Goal: Task Accomplishment & Management: Manage account settings

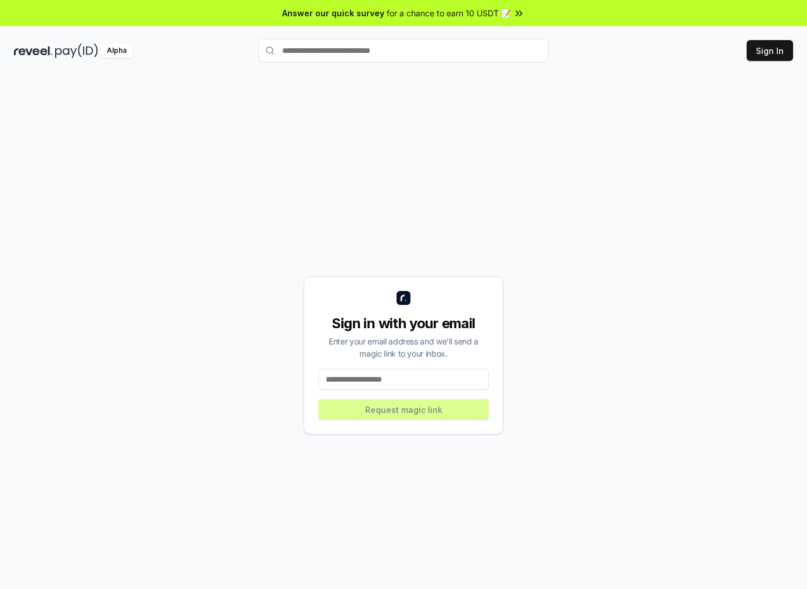
click at [395, 397] on div "Sign in with your email Enter your email address and we’ll send a magic link to…" at bounding box center [404, 355] width 200 height 158
click at [409, 386] on input at bounding box center [403, 379] width 171 height 21
click at [430, 380] on input at bounding box center [403, 379] width 171 height 21
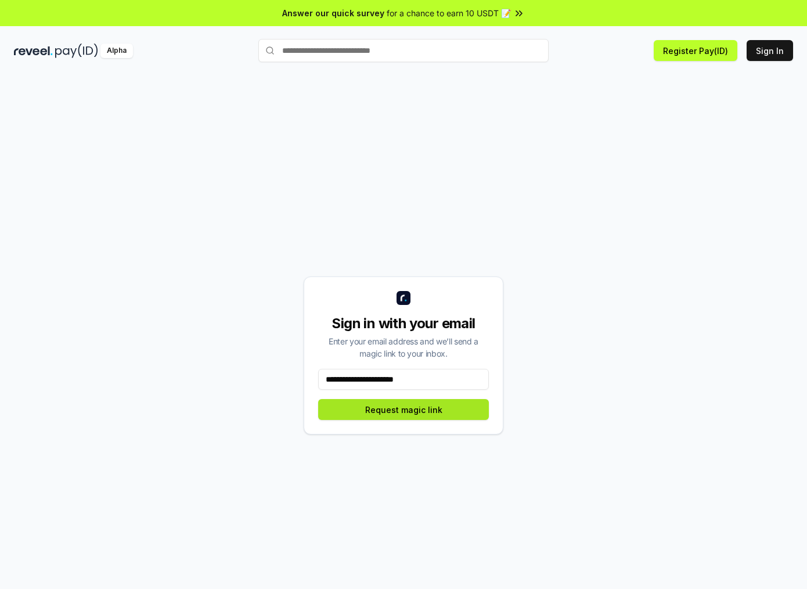
type input "**********"
click at [471, 419] on button "Request magic link" at bounding box center [403, 409] width 171 height 21
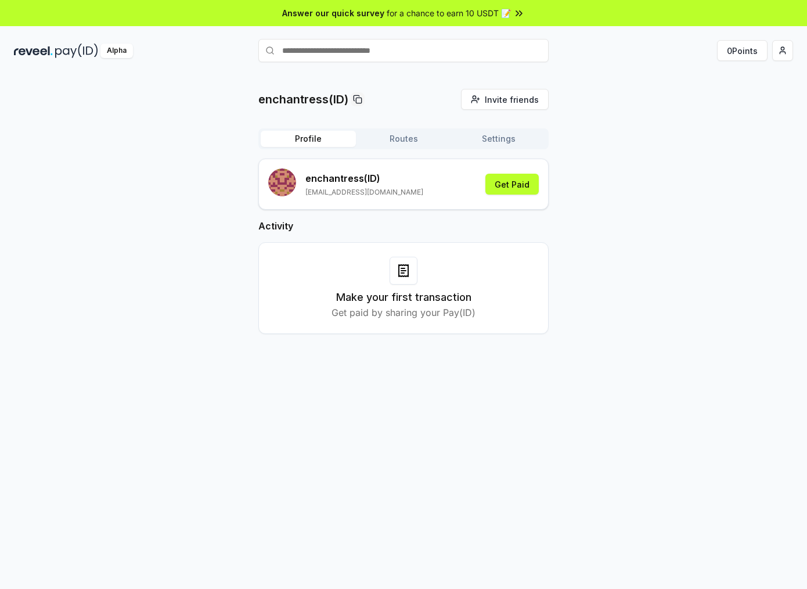
click at [404, 138] on button "Routes" at bounding box center [403, 139] width 95 height 16
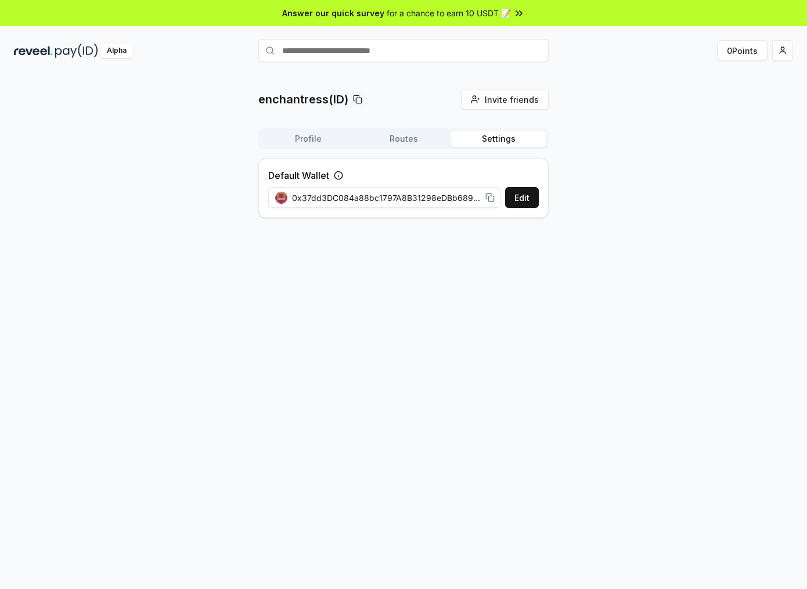
click at [507, 140] on button "Settings" at bounding box center [498, 139] width 95 height 16
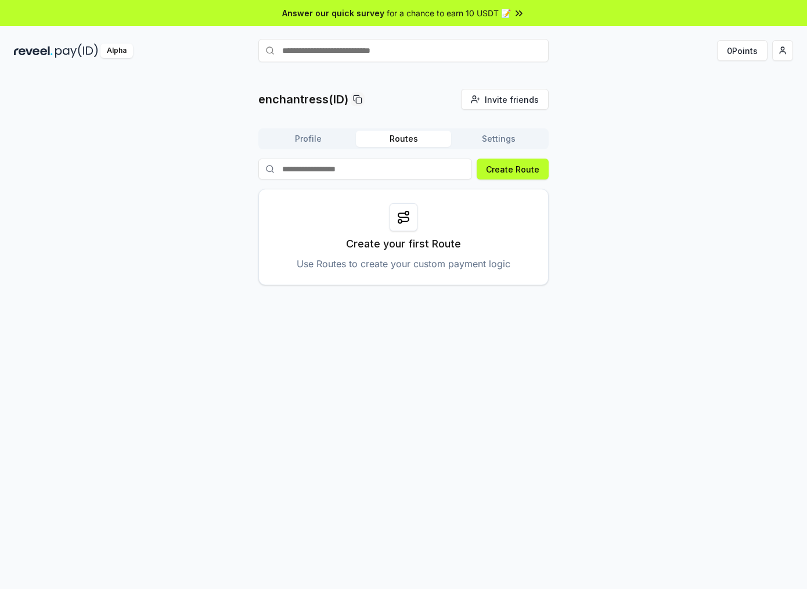
click at [425, 139] on button "Routes" at bounding box center [403, 139] width 95 height 16
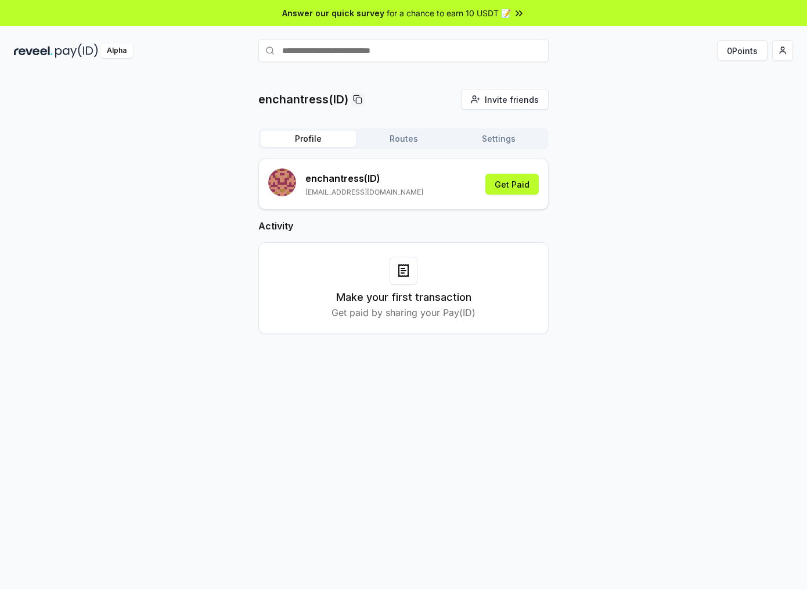
click at [321, 137] on button "Profile" at bounding box center [308, 139] width 95 height 16
click at [538, 144] on button "Settings" at bounding box center [498, 139] width 95 height 16
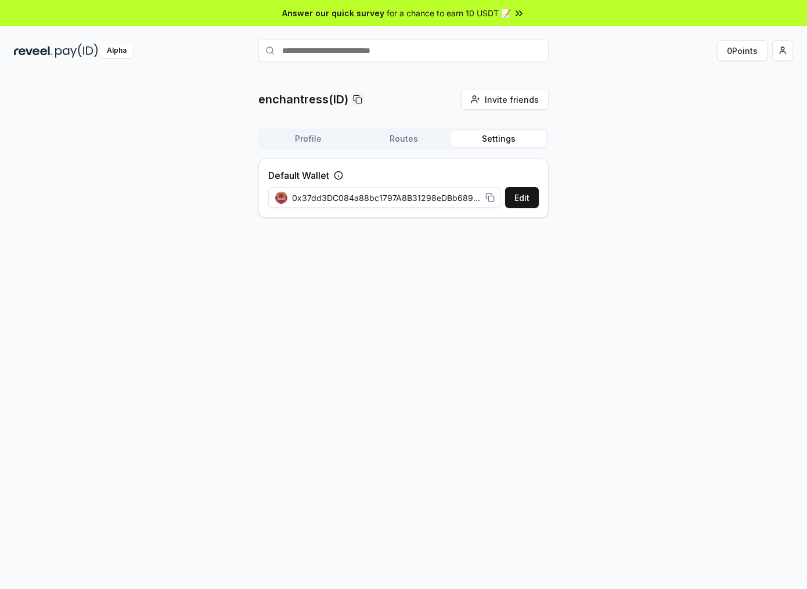
click at [506, 138] on button "Settings" at bounding box center [498, 139] width 95 height 16
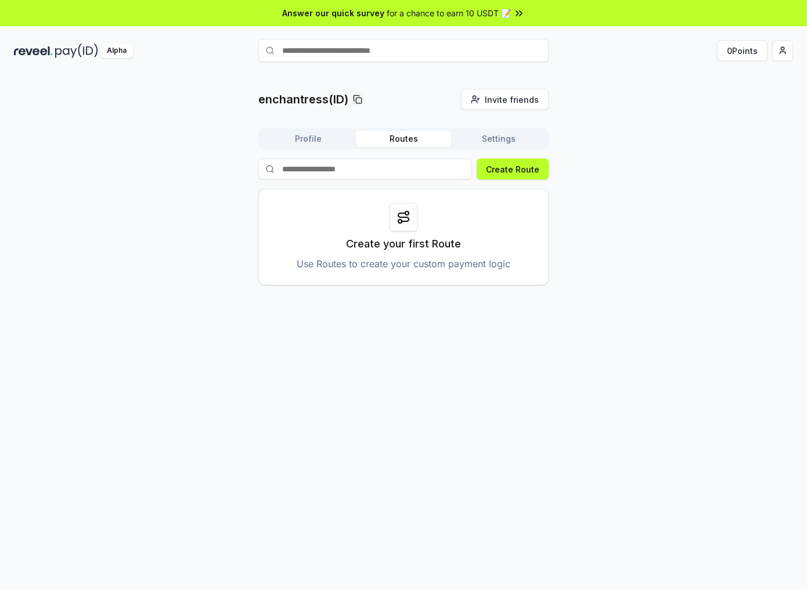
click at [431, 135] on button "Routes" at bounding box center [403, 139] width 95 height 16
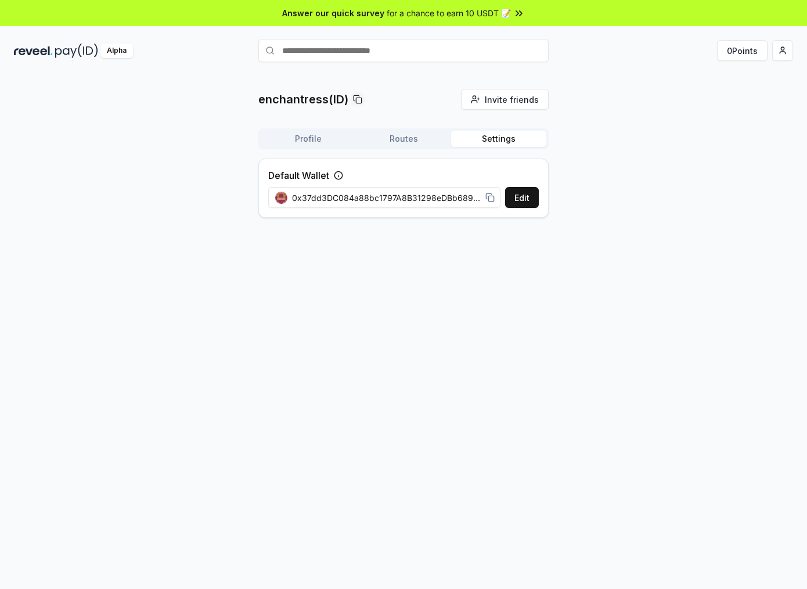
click at [458, 132] on button "Settings" at bounding box center [498, 139] width 95 height 16
click at [516, 193] on button "Edit" at bounding box center [522, 197] width 34 height 21
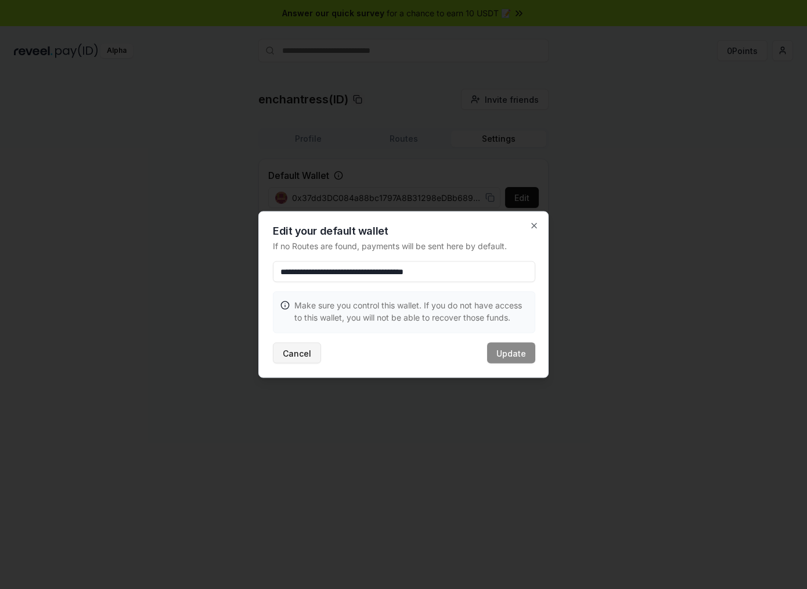
click at [312, 358] on button "Cancel" at bounding box center [297, 353] width 48 height 21
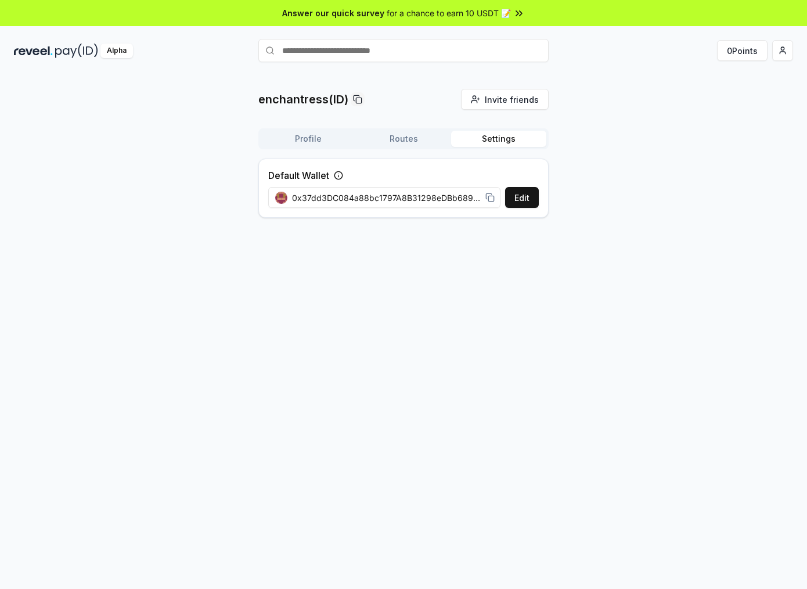
click at [116, 47] on div "Alpha" at bounding box center [116, 51] width 33 height 15
click at [413, 134] on button "Routes" at bounding box center [403, 139] width 95 height 16
click at [502, 135] on button "Settings" at bounding box center [498, 139] width 95 height 16
click at [510, 139] on button "Settings" at bounding box center [498, 139] width 95 height 16
click at [326, 181] on label "Default Wallet" at bounding box center [298, 175] width 61 height 14
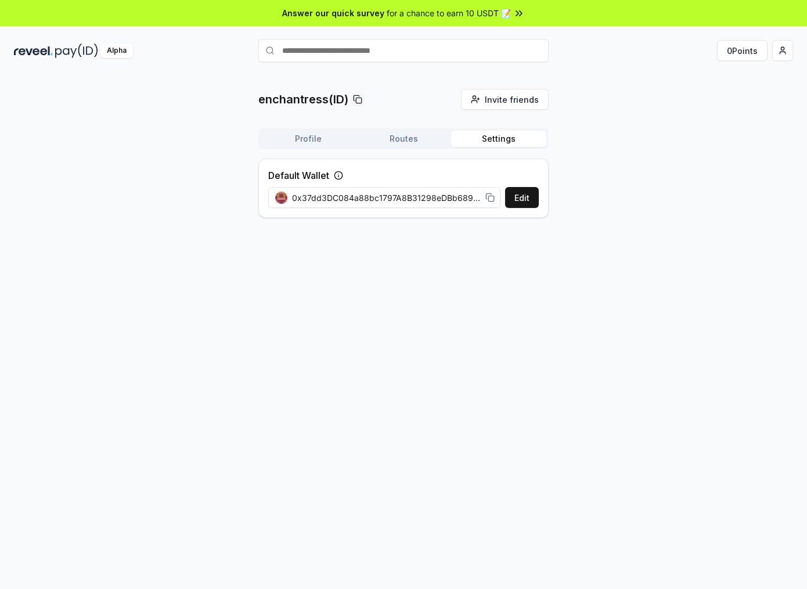
click at [340, 175] on icon at bounding box center [338, 175] width 9 height 9
click at [339, 175] on icon at bounding box center [339, 176] width 0 height 2
click at [531, 203] on button "Edit" at bounding box center [522, 197] width 34 height 21
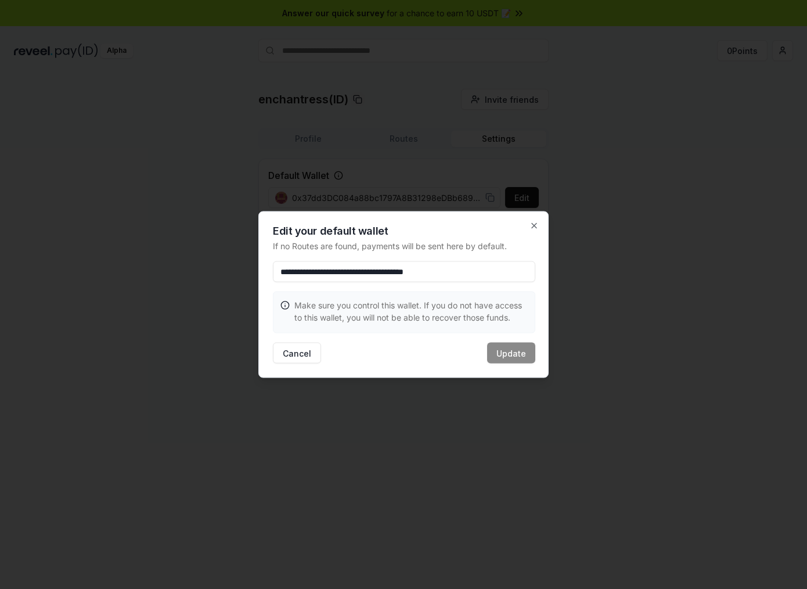
click at [539, 221] on div "**********" at bounding box center [403, 294] width 290 height 167
click at [544, 225] on div "**********" at bounding box center [403, 294] width 290 height 167
drag, startPoint x: 533, startPoint y: 228, endPoint x: 568, endPoint y: 218, distance: 36.2
click at [533, 228] on icon "button" at bounding box center [534, 225] width 9 height 9
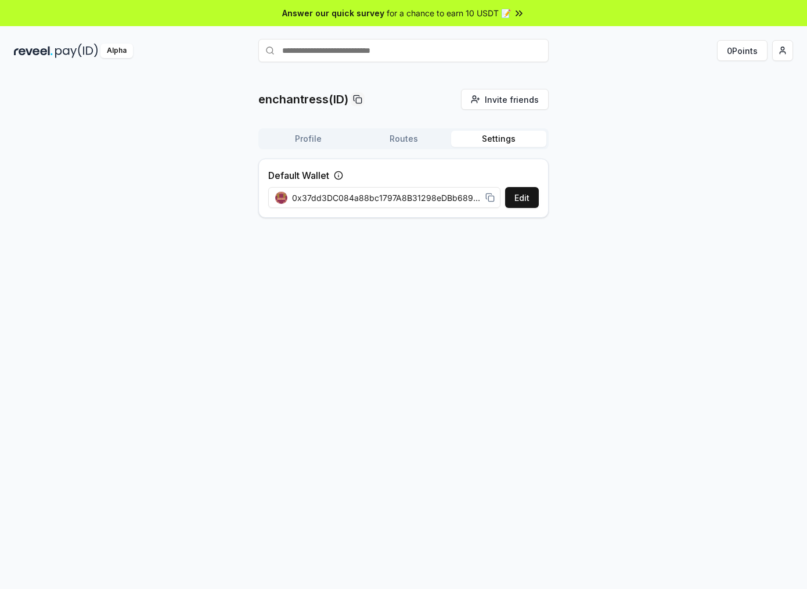
click at [785, 38] on div "Alpha 0 Points" at bounding box center [403, 50] width 807 height 30
click at [776, 48] on html "Answer our quick survey for a chance to earn 10 USDT 📝 Alpha 0 Points enchantre…" at bounding box center [403, 294] width 807 height 589
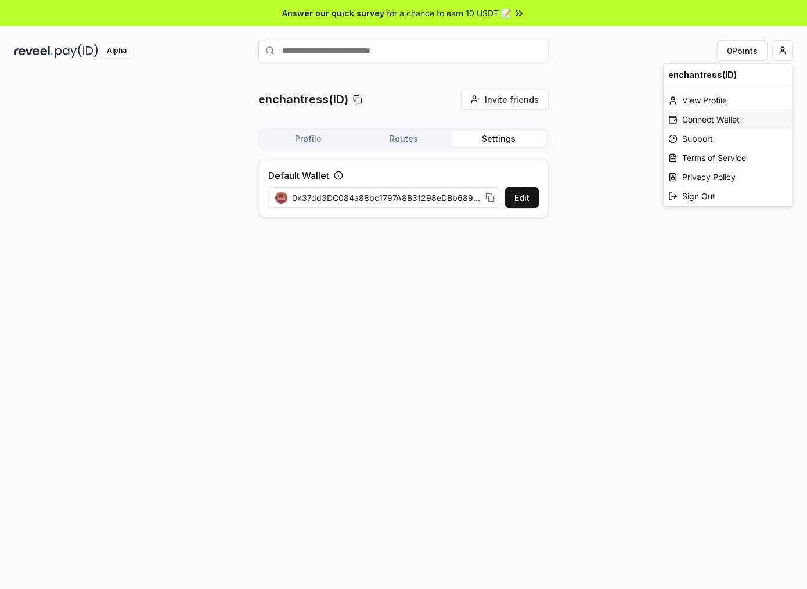
click at [733, 118] on div "Connect Wallet" at bounding box center [728, 119] width 129 height 19
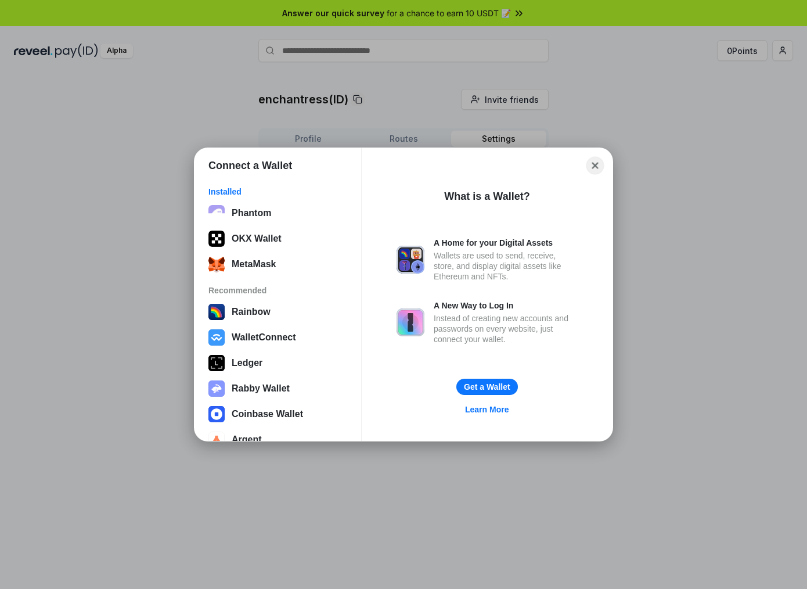
click at [602, 168] on button "Close" at bounding box center [596, 166] width 18 height 18
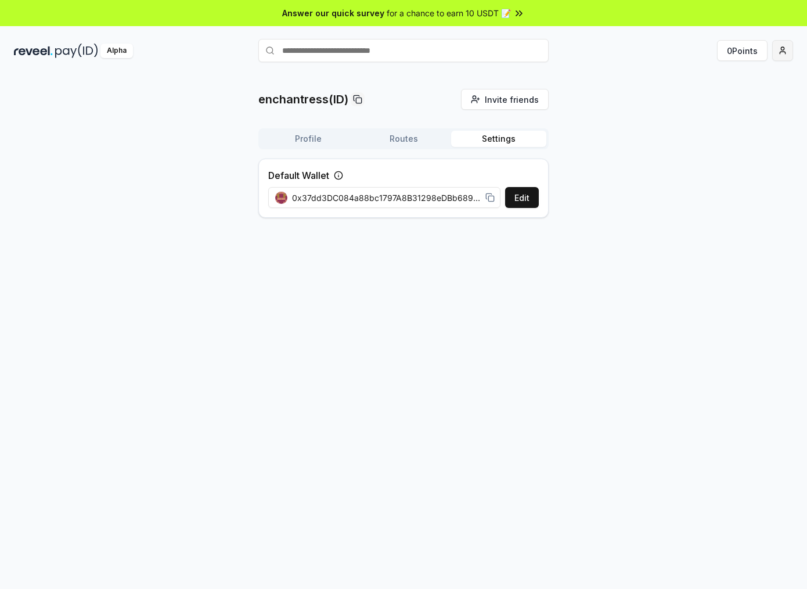
click at [784, 47] on html "Answer our quick survey for a chance to earn 10 USDT 📝 Alpha 0 Points enchantre…" at bounding box center [403, 294] width 807 height 589
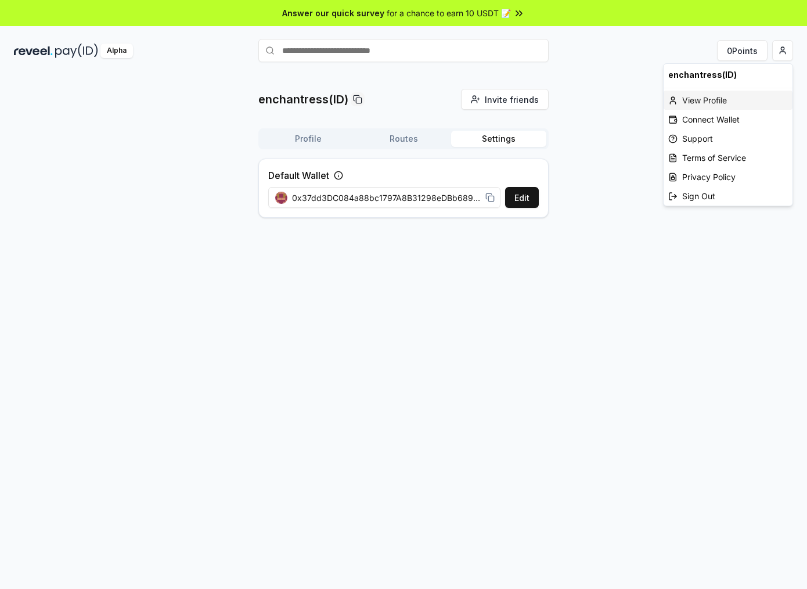
click at [724, 93] on div "View Profile" at bounding box center [728, 100] width 129 height 19
